Goal: Task Accomplishment & Management: Manage account settings

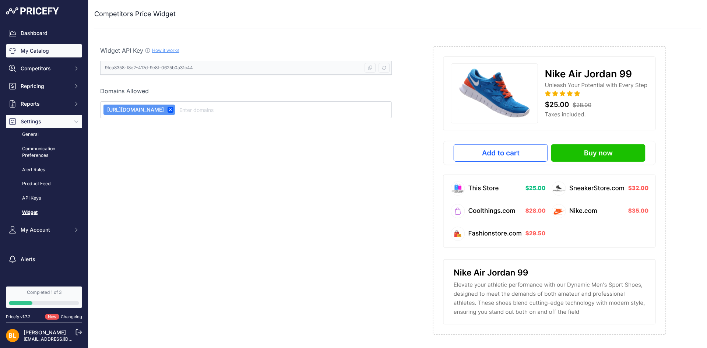
click at [30, 46] on link "My Catalog" at bounding box center [44, 50] width 76 height 13
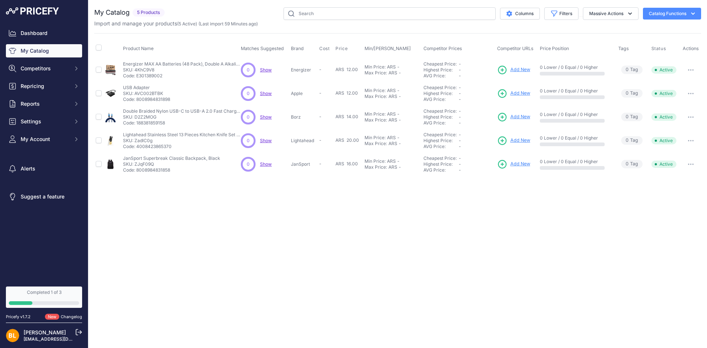
click at [679, 15] on button "Catalog Functions" at bounding box center [672, 14] width 58 height 12
click at [330, 256] on div "Close You are not connected to the internet." at bounding box center [397, 174] width 618 height 348
click at [208, 231] on div "Close You are not connected to the internet." at bounding box center [397, 174] width 618 height 348
click at [146, 147] on p "Code: 4008423865370" at bounding box center [182, 147] width 118 height 6
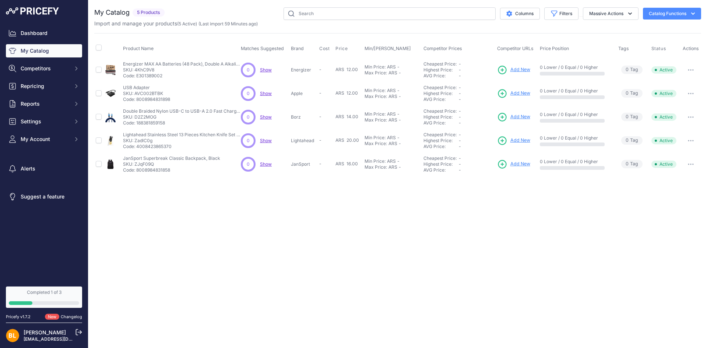
click at [149, 117] on p "SKU: D2Z2MOG" at bounding box center [182, 117] width 118 height 6
click at [232, 245] on div "Close You are not connected to the internet." at bounding box center [397, 174] width 618 height 348
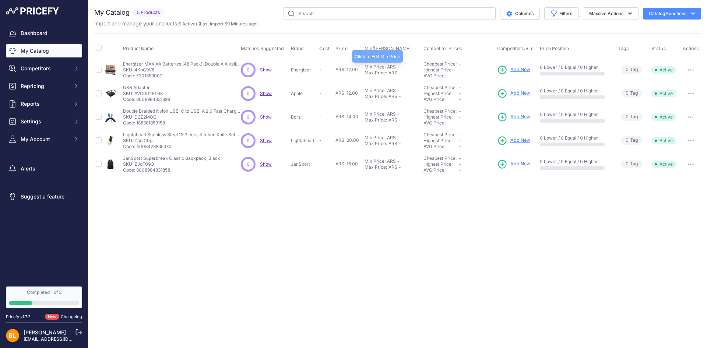
click at [382, 66] on div "Min Price:" at bounding box center [374, 67] width 21 height 6
click at [381, 66] on input "text" at bounding box center [382, 67] width 37 height 13
click at [375, 79] on div "Max Price:" at bounding box center [375, 77] width 22 height 6
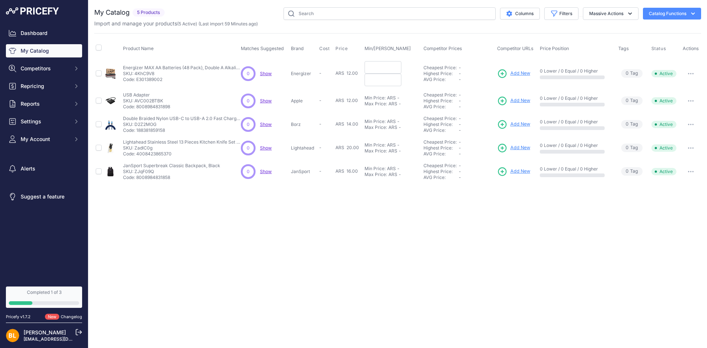
click at [390, 257] on div "Close You are not connected to the internet." at bounding box center [397, 174] width 618 height 348
click at [37, 31] on link "Dashboard" at bounding box center [44, 32] width 76 height 13
